Goal: Task Accomplishment & Management: Manage account settings

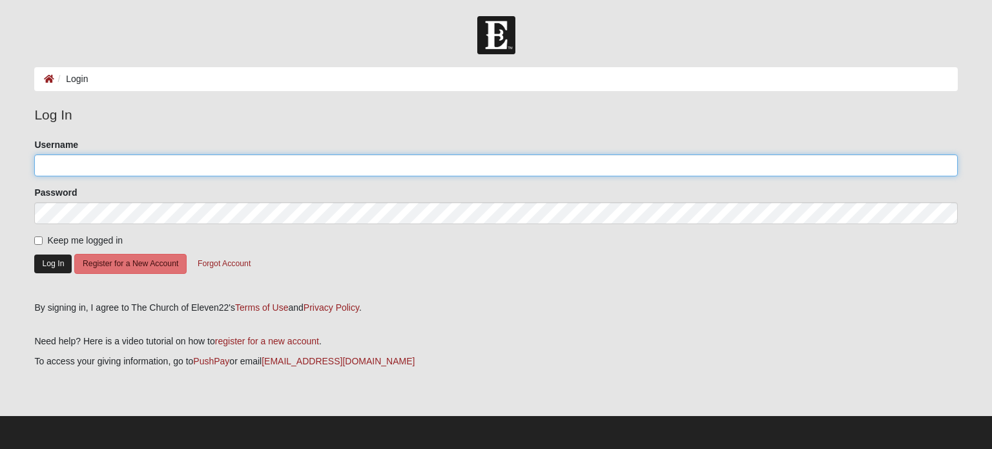
type input "maryrayray"
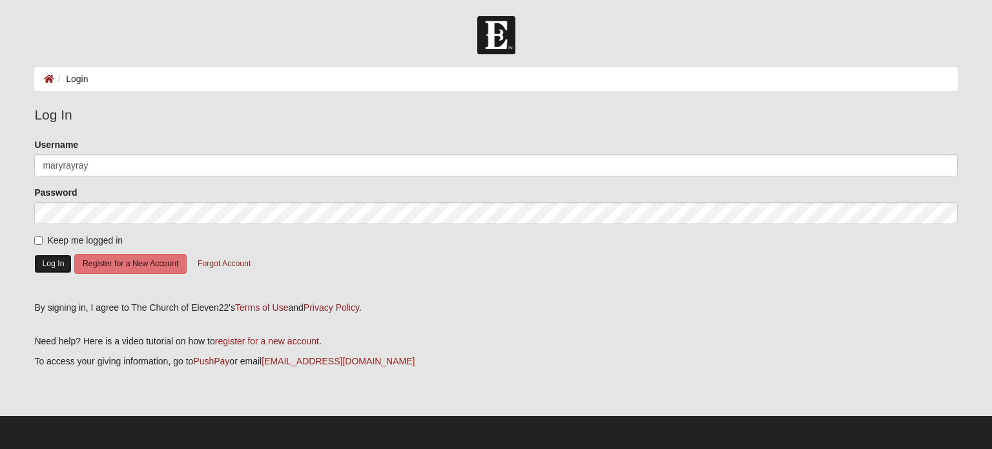
click at [48, 267] on button "Log In" at bounding box center [52, 263] width 37 height 19
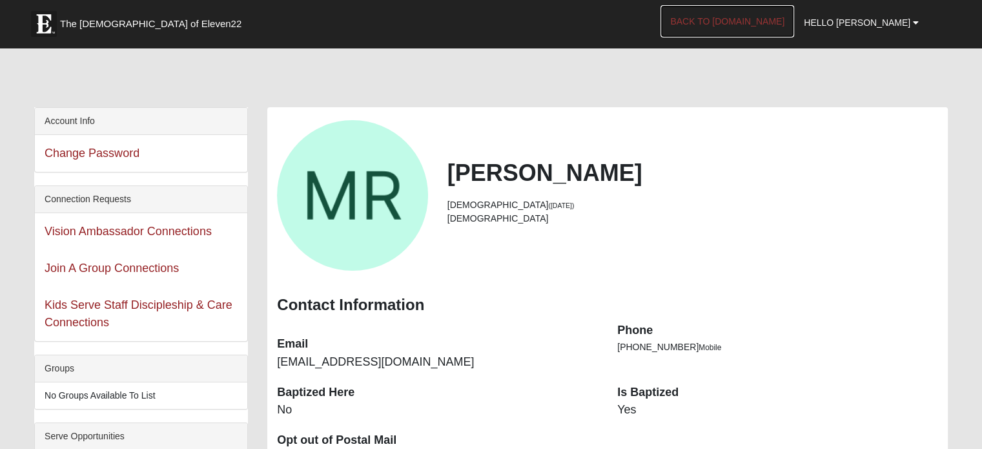
click at [759, 20] on link "Back to [DOMAIN_NAME]" at bounding box center [727, 21] width 134 height 32
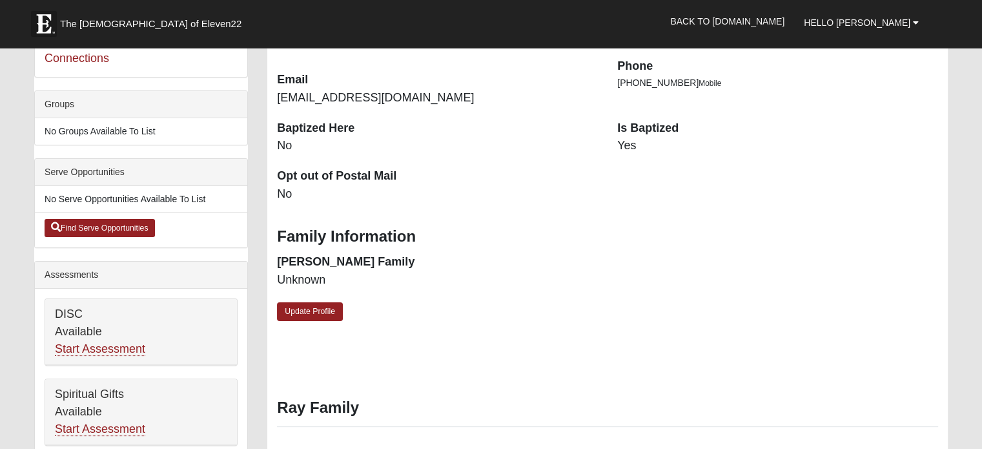
scroll to position [323, 0]
